Goal: Task Accomplishment & Management: Complete application form

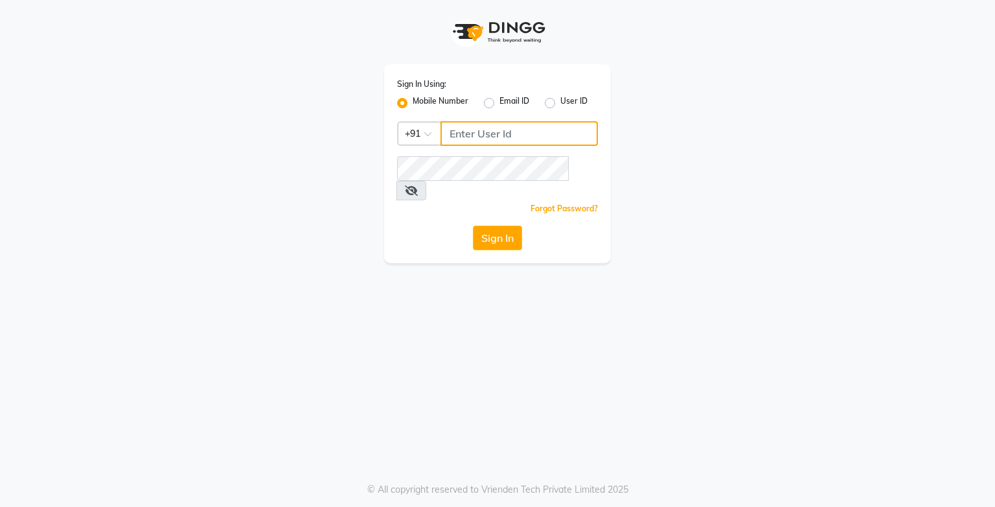
click at [467, 132] on input "Username" at bounding box center [519, 133] width 157 height 25
type input "9919507647"
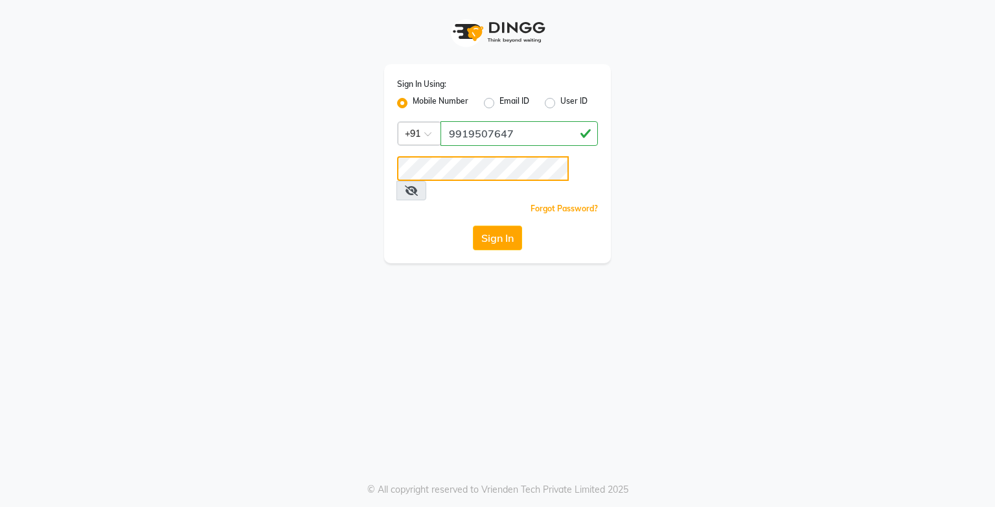
click at [473, 226] on button "Sign In" at bounding box center [497, 238] width 49 height 25
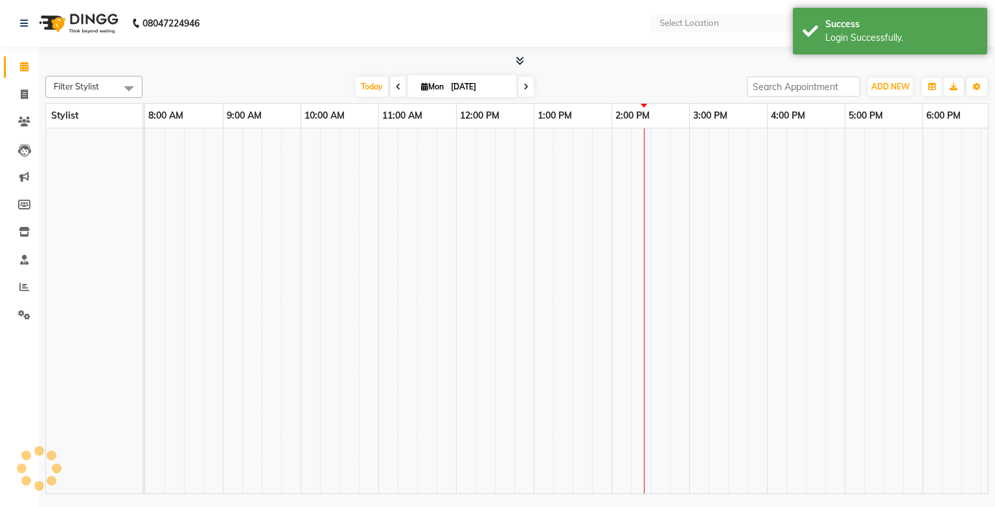
select select "en"
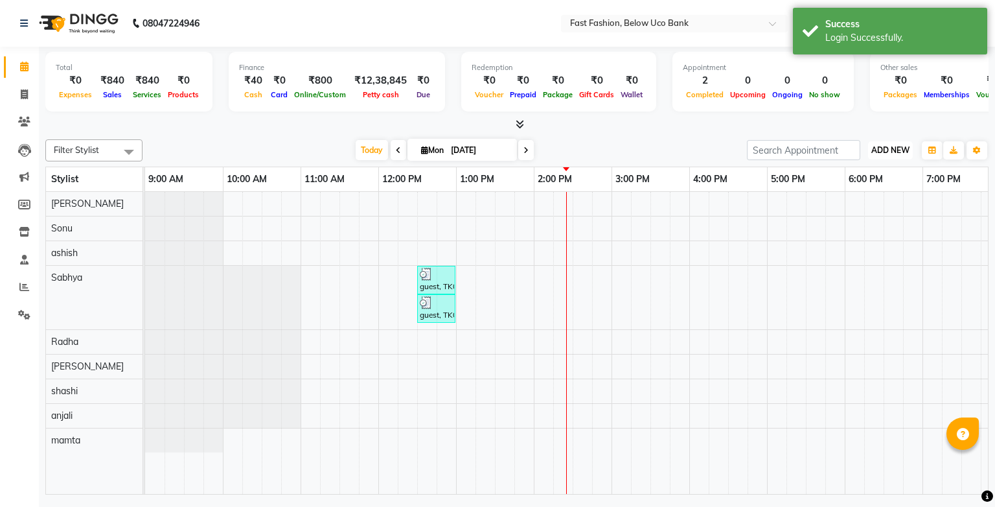
click at [892, 146] on span "ADD NEW" at bounding box center [891, 150] width 38 height 10
click at [855, 191] on link "Add Invoice" at bounding box center [861, 191] width 102 height 17
select select "service"
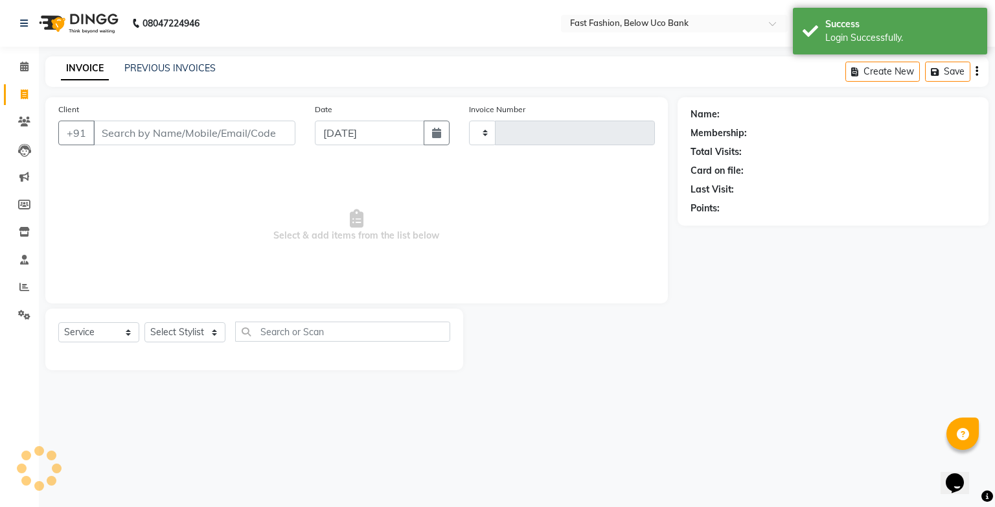
type input "1050"
select select "4228"
click at [192, 139] on input "Client" at bounding box center [194, 133] width 202 height 25
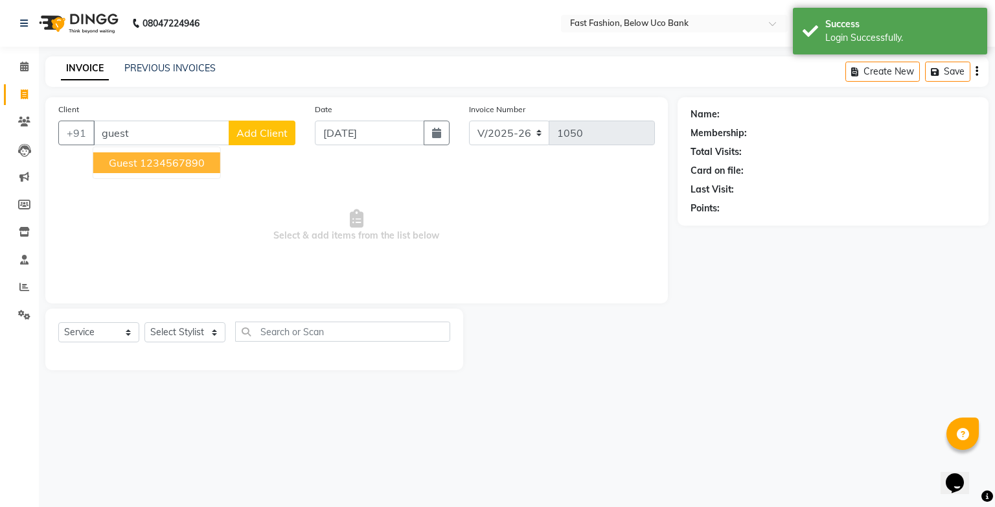
click at [145, 168] on ngb-highlight "1234567890" at bounding box center [172, 162] width 65 height 13
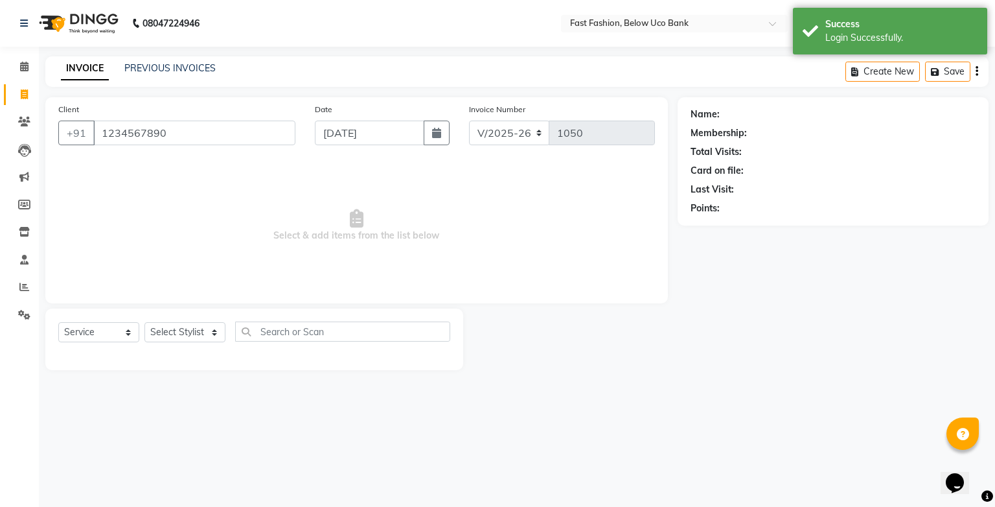
type input "1234567890"
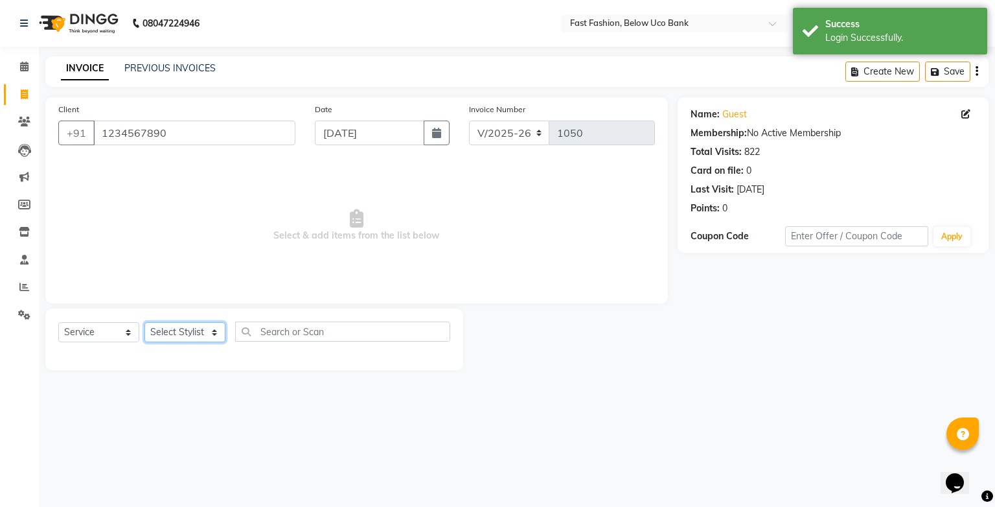
click at [218, 336] on select "Select Stylist ali anjali ashish golu mamta [PERSON_NAME] [PERSON_NAME] [PERSON…" at bounding box center [185, 332] width 81 height 20
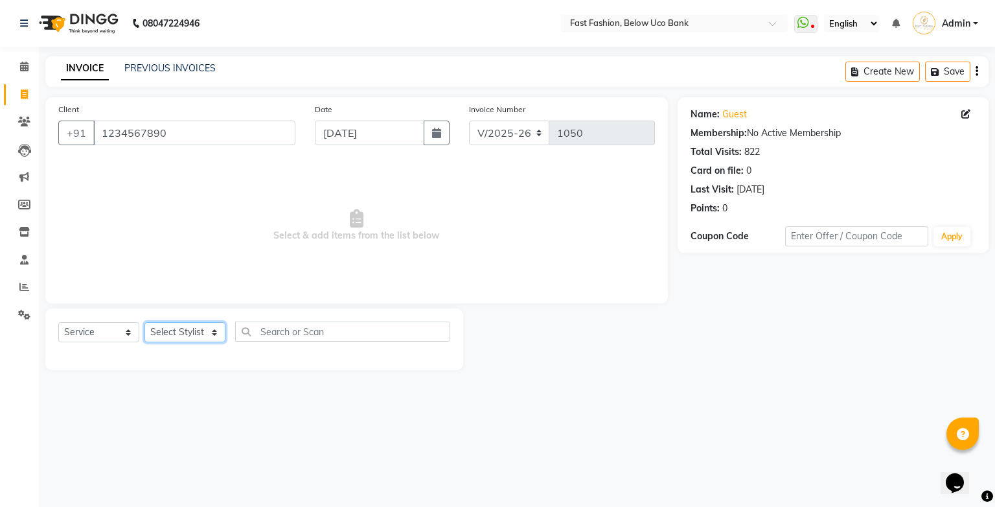
select select "22048"
click at [145, 323] on select "Select Stylist ali anjali ashish golu mamta [PERSON_NAME] [PERSON_NAME] [PERSON…" at bounding box center [185, 332] width 81 height 20
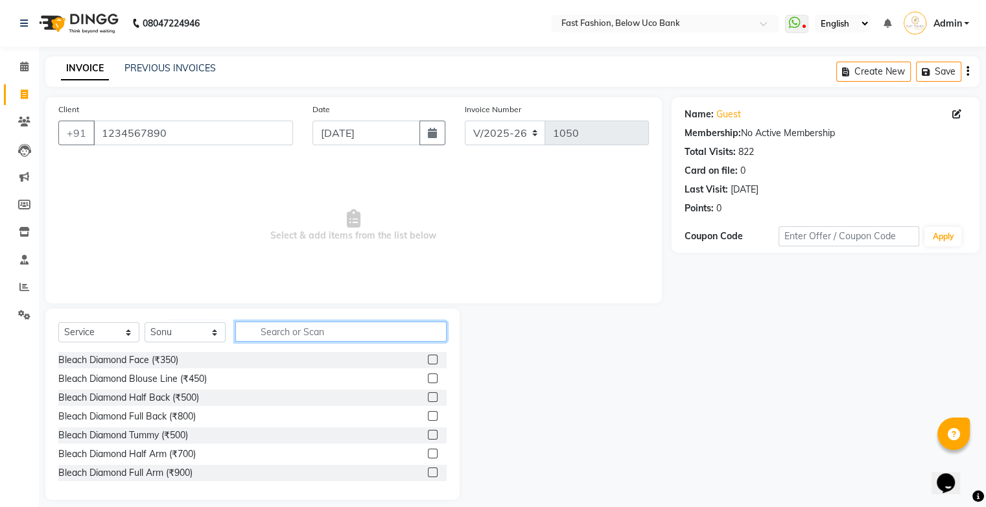
click at [292, 332] on input "text" at bounding box center [340, 331] width 211 height 20
type input "hair"
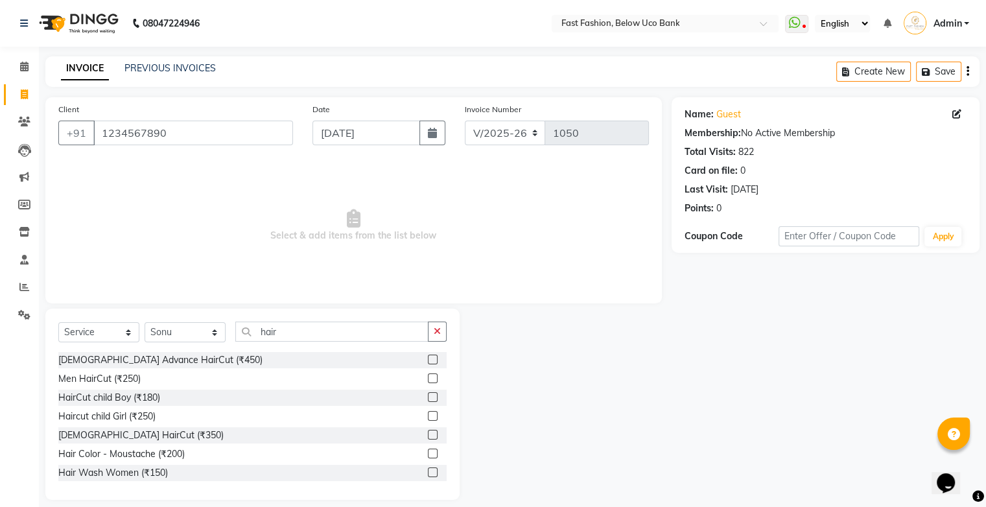
click at [428, 439] on label at bounding box center [433, 435] width 10 height 10
click at [428, 439] on input "checkbox" at bounding box center [432, 435] width 8 height 8
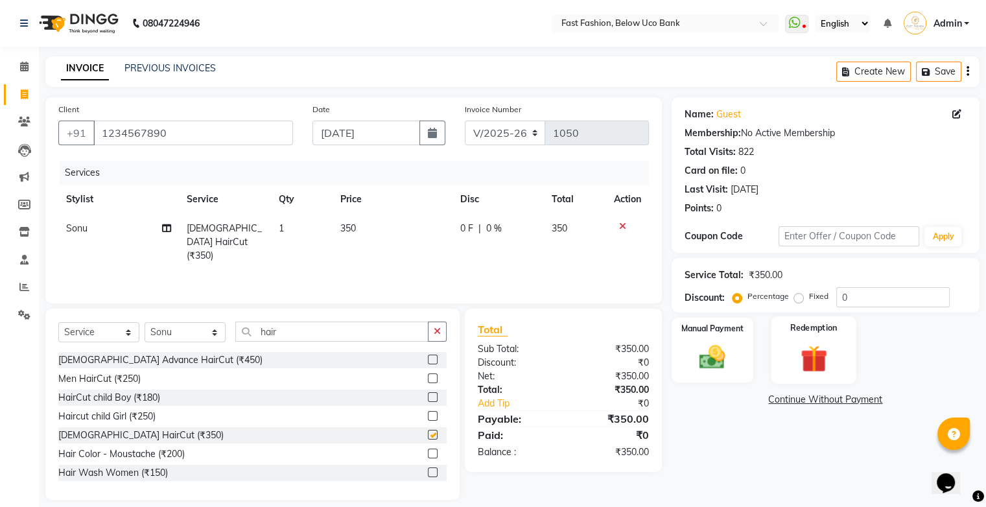
checkbox input "false"
click at [715, 347] on img at bounding box center [711, 357] width 43 height 31
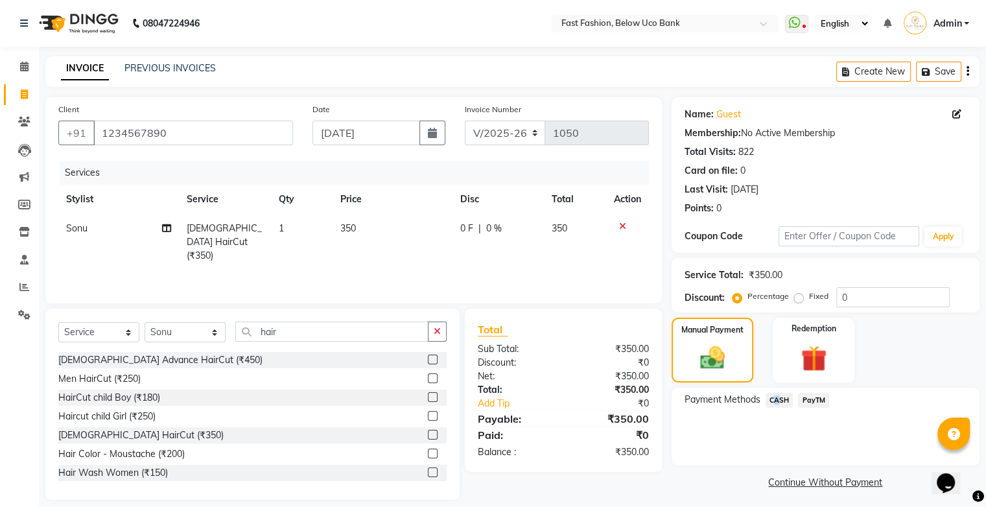
click at [771, 397] on span "CASH" at bounding box center [779, 400] width 28 height 15
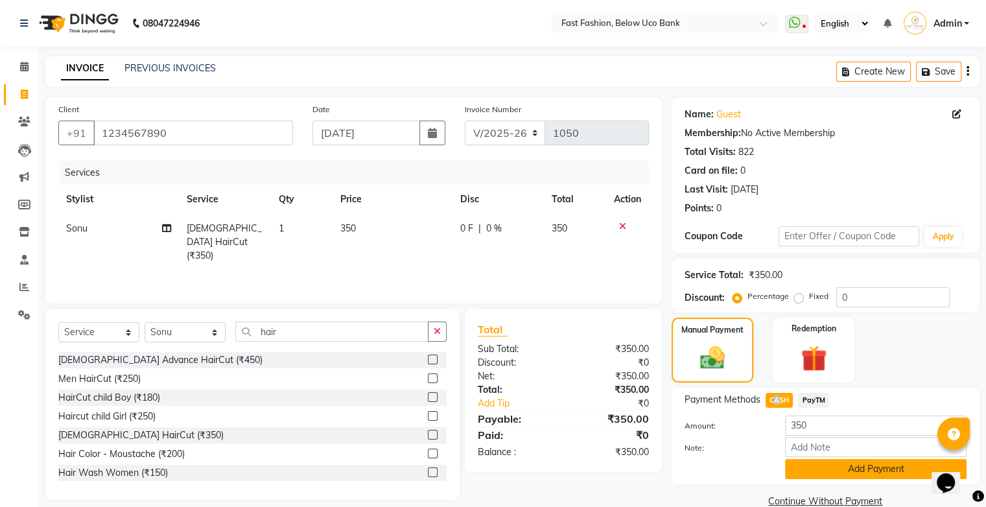
drag, startPoint x: 771, startPoint y: 398, endPoint x: 808, endPoint y: 476, distance: 86.1
click at [808, 476] on button "Add Payment" at bounding box center [875, 469] width 181 height 20
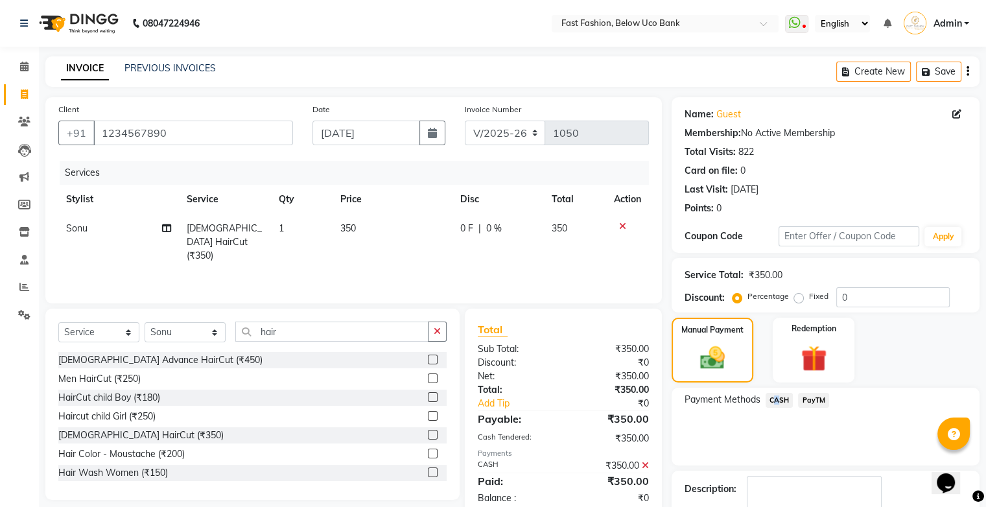
scroll to position [57, 0]
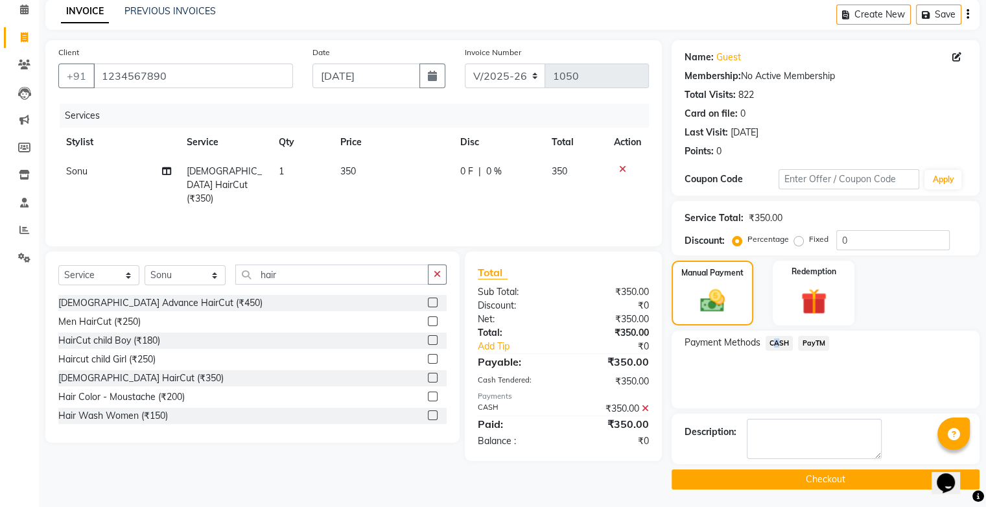
click at [809, 478] on button "Checkout" at bounding box center [825, 479] width 308 height 20
